Goal: Book appointment/travel/reservation

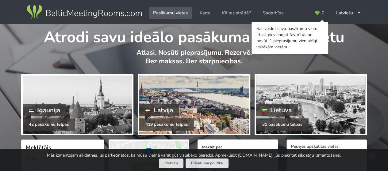
click at [194, 88] on div at bounding box center [193, 105] width 109 height 58
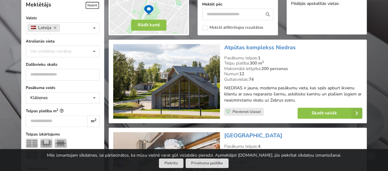
scroll to position [145, 0]
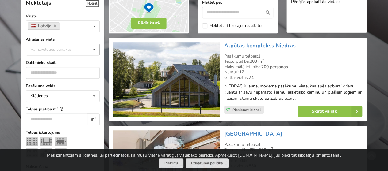
click at [66, 46] on div "Var izvēlēties vairākas" at bounding box center [57, 49] width 57 height 7
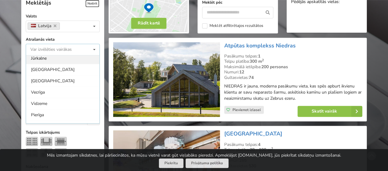
scroll to position [37, 0]
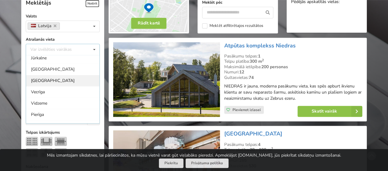
click at [42, 82] on div "Rīga" at bounding box center [62, 80] width 73 height 11
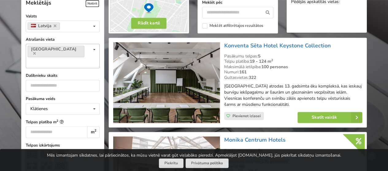
scroll to position [137, 0]
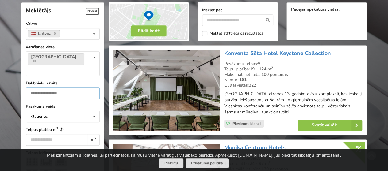
click at [56, 88] on input "number" at bounding box center [63, 94] width 74 height 12
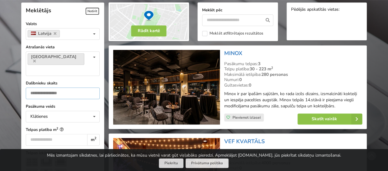
click at [27, 88] on input "**" at bounding box center [63, 94] width 74 height 12
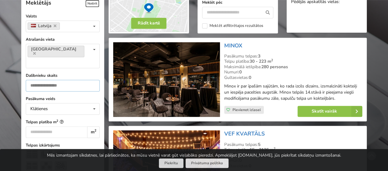
scroll to position [135, 0]
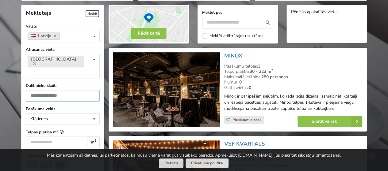
click at [55, 90] on input "**" at bounding box center [63, 96] width 74 height 12
type input "*"
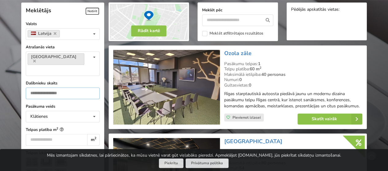
click at [55, 88] on input "number" at bounding box center [63, 94] width 74 height 12
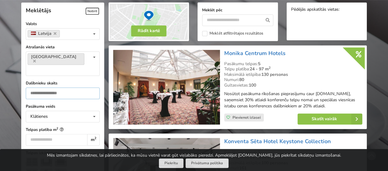
type input "*"
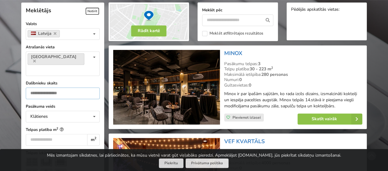
type input "**"
click at [185, 72] on img at bounding box center [166, 87] width 106 height 75
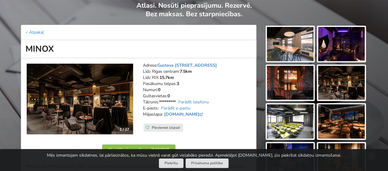
scroll to position [50, 0]
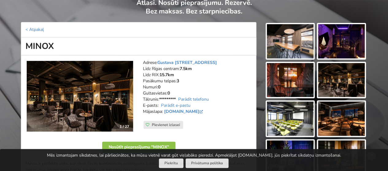
click at [280, 41] on img at bounding box center [290, 41] width 47 height 34
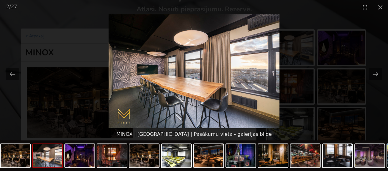
scroll to position [38, 0]
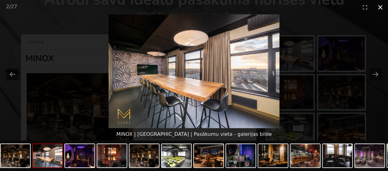
click at [383, 8] on button "Close gallery" at bounding box center [379, 7] width 15 height 14
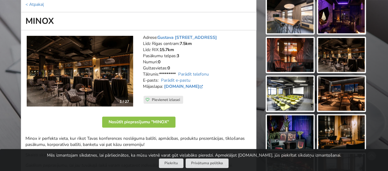
scroll to position [75, 0]
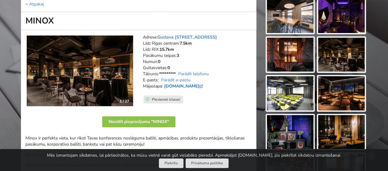
click at [176, 85] on link "minoxcocktailbar.lv" at bounding box center [184, 86] width 40 height 6
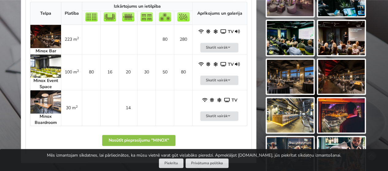
scroll to position [283, 0]
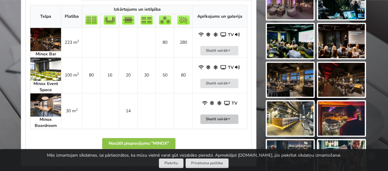
click at [226, 115] on button "Skatīt vairāk" at bounding box center [219, 120] width 38 height 10
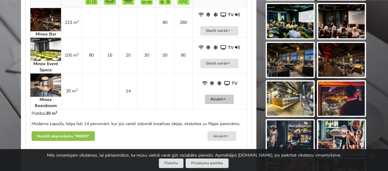
scroll to position [308, 0]
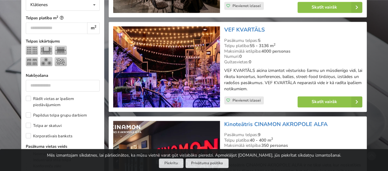
scroll to position [249, 0]
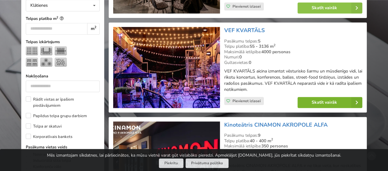
click at [326, 99] on link "Skatīt vairāk" at bounding box center [329, 102] width 65 height 11
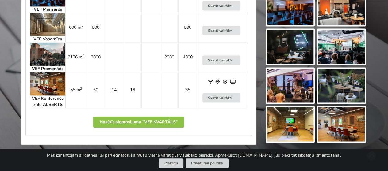
scroll to position [436, 0]
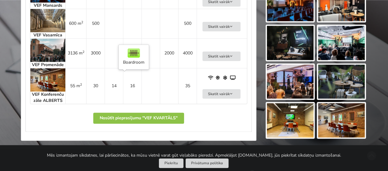
click at [127, 89] on td "16" at bounding box center [132, 86] width 18 height 36
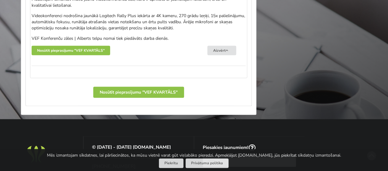
scroll to position [632, 0]
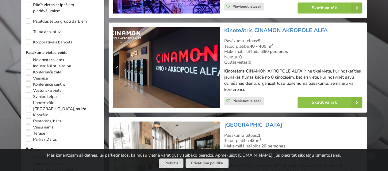
scroll to position [344, 0]
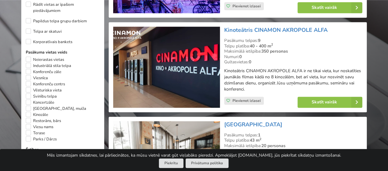
click at [171, 168] on div "Mēs izmantojam sīkdatnes, lai pārliecinātos, ka mūsu vietnē varat gūt vislabāko…" at bounding box center [194, 160] width 388 height 22
click at [171, 160] on button "Piekrītu" at bounding box center [171, 164] width 25 height 10
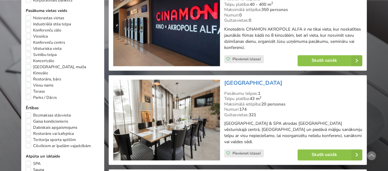
scroll to position [396, 0]
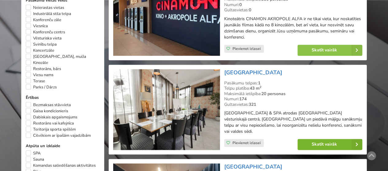
click at [314, 139] on link "Skatīt vairāk" at bounding box center [329, 144] width 65 height 11
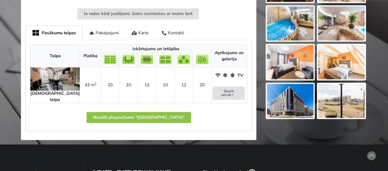
scroll to position [262, 0]
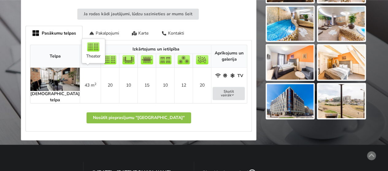
click at [101, 81] on td "20" at bounding box center [110, 86] width 18 height 36
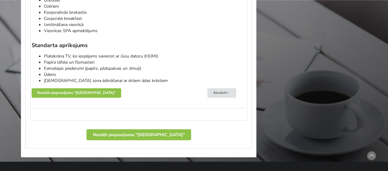
scroll to position [452, 0]
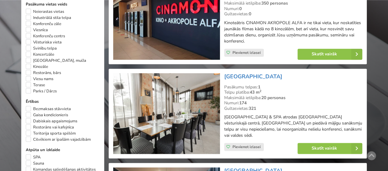
scroll to position [394, 0]
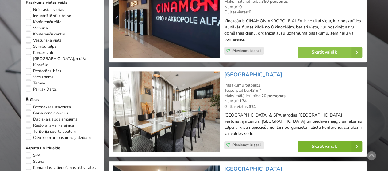
click at [311, 142] on link "Skatīt vairāk" at bounding box center [329, 146] width 65 height 11
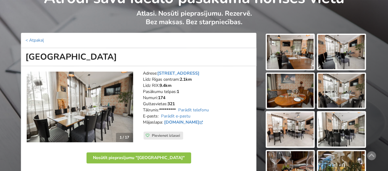
scroll to position [40, 0]
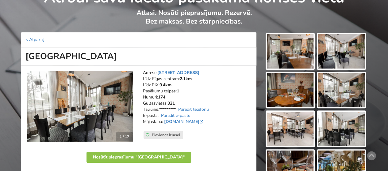
click at [291, 52] on img at bounding box center [290, 51] width 47 height 34
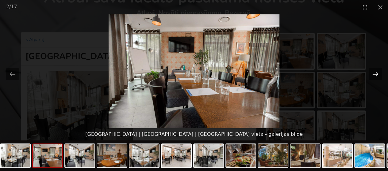
click at [373, 71] on button "Next slide" at bounding box center [375, 74] width 13 height 12
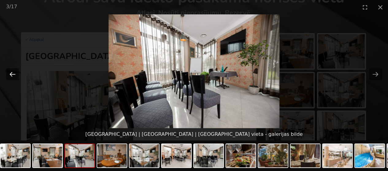
click at [18, 73] on button "Previous slide" at bounding box center [12, 74] width 13 height 12
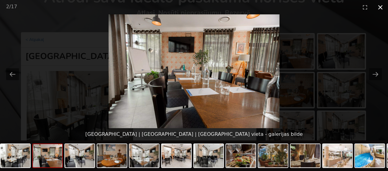
click at [378, 8] on button "Close gallery" at bounding box center [379, 7] width 15 height 14
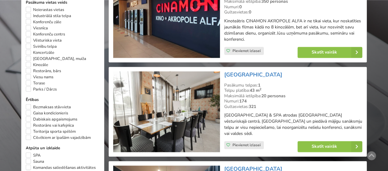
type input "*"
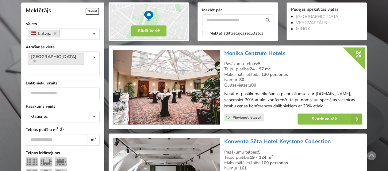
type input "*"
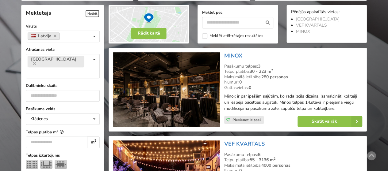
type input "*"
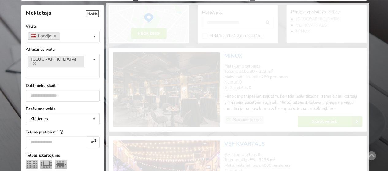
scroll to position [137, 0]
